Goal: Information Seeking & Learning: Understand process/instructions

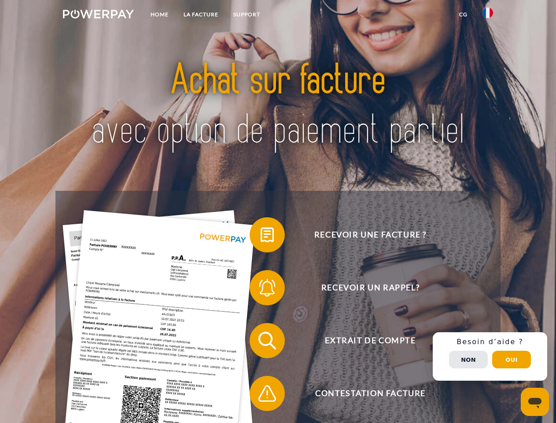
click at [98, 15] on img at bounding box center [98, 14] width 71 height 9
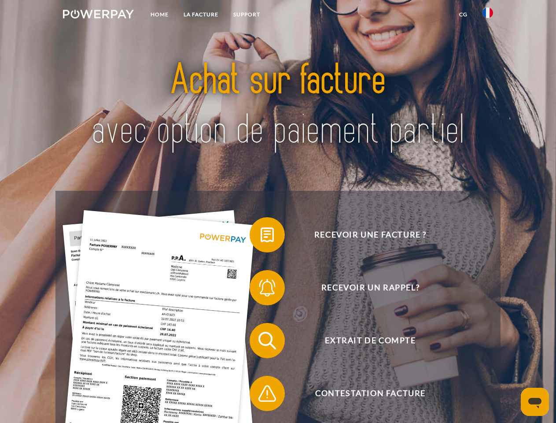
click at [488, 15] on img at bounding box center [488, 12] width 11 height 11
click at [463, 15] on link "CG" at bounding box center [463, 15] width 23 height 16
click at [261, 236] on span at bounding box center [254, 235] width 44 height 44
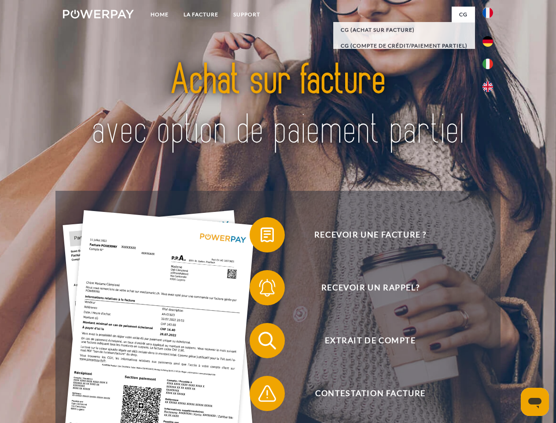
click at [261, 289] on span at bounding box center [254, 288] width 44 height 44
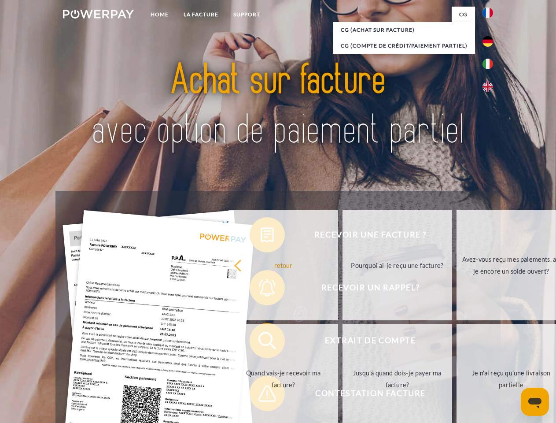
click at [343, 342] on link "Jusqu'à quand dois-je payer ma facture?" at bounding box center [398, 379] width 110 height 110
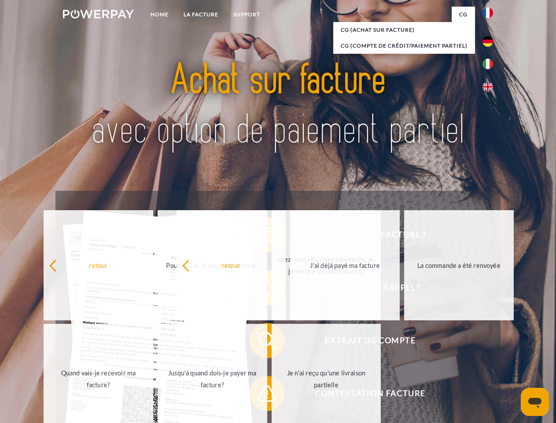
click at [261, 395] on span at bounding box center [254, 393] width 44 height 44
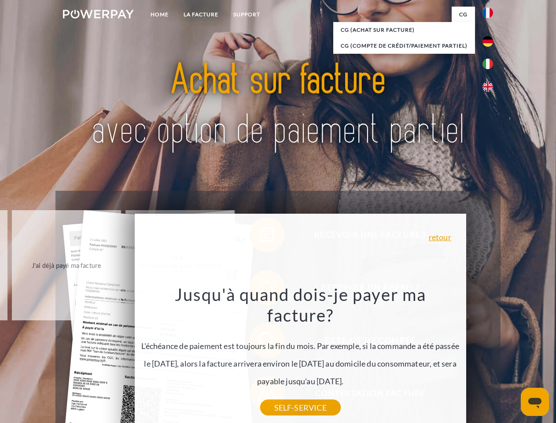
click at [490, 356] on div "Recevoir une facture ? Recevoir un rappel? Extrait de compte retour" at bounding box center [277, 367] width 445 height 352
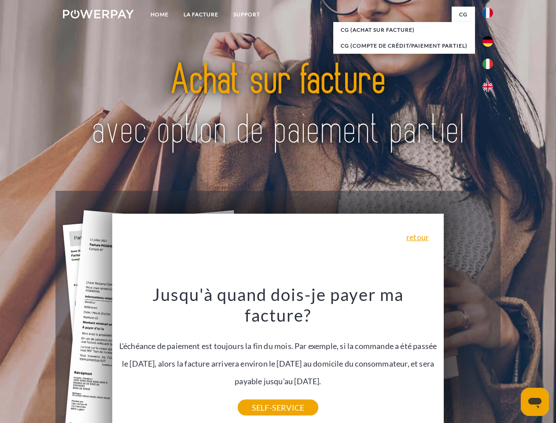
click at [469, 358] on span "Extrait de compte" at bounding box center [370, 340] width 216 height 35
click at [512, 359] on header "Home LA FACTURE Support" at bounding box center [278, 304] width 556 height 608
